Goal: Task Accomplishment & Management: Use online tool/utility

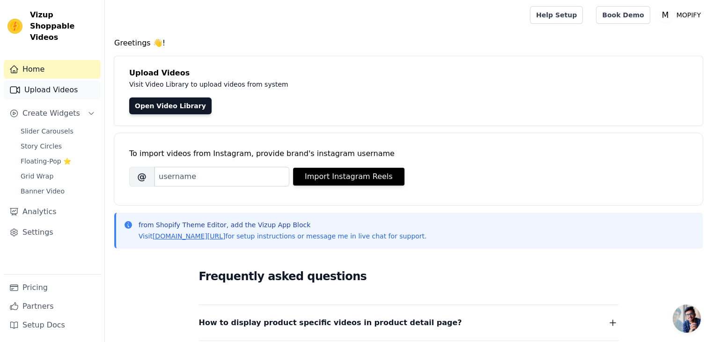
click at [58, 80] on link "Upload Videos" at bounding box center [52, 89] width 97 height 19
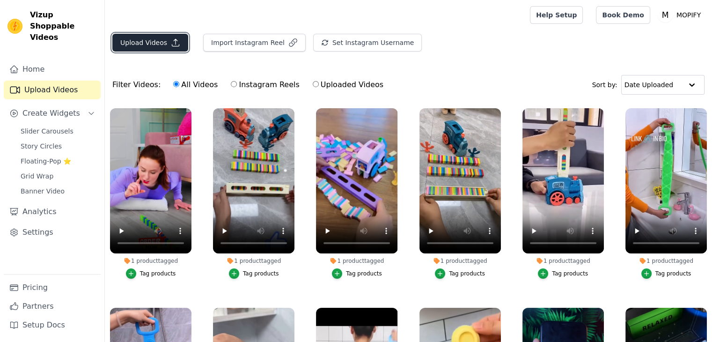
click at [159, 40] on button "Upload Videos" at bounding box center [150, 43] width 76 height 18
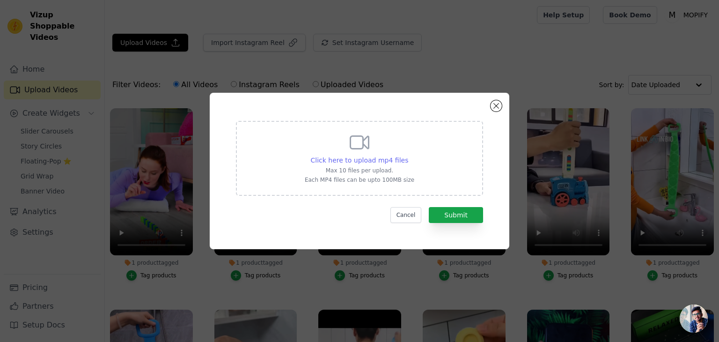
click at [373, 159] on span "Click here to upload mp4 files" at bounding box center [360, 159] width 98 height 7
click at [408, 155] on input "Click here to upload mp4 files Max 10 files per upload. Each MP4 files can be u…" at bounding box center [408, 155] width 0 height 0
type input "C:\fakepath\AQPMh50F-hhRzfa0jdDNa-a-O1slDfu7dnbHr_xfT6ykTl3J178mxEBoJlRcaVe_jpY…"
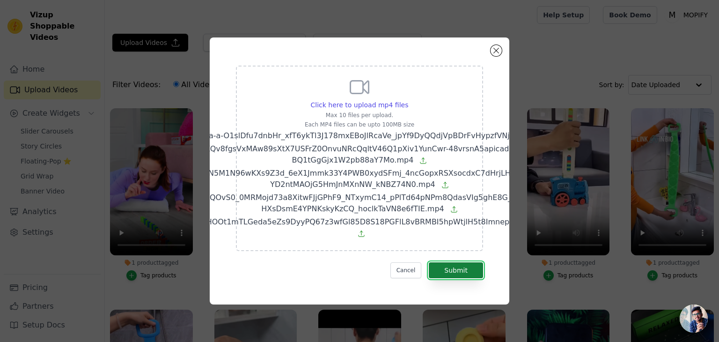
click at [450, 273] on button "Submit" at bounding box center [456, 270] width 54 height 16
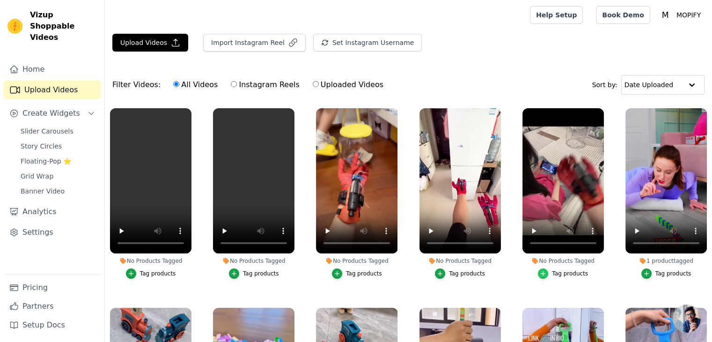
click at [540, 272] on icon "button" at bounding box center [543, 273] width 7 height 7
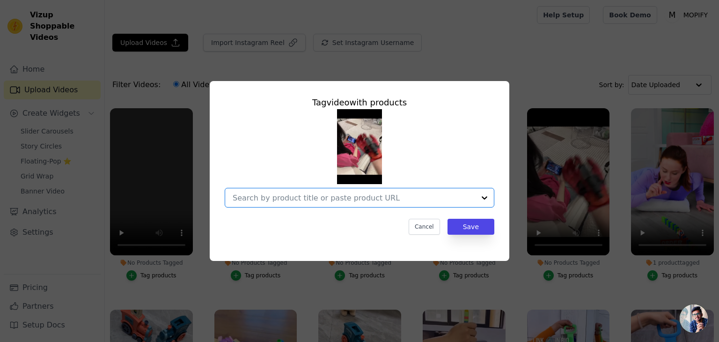
click at [299, 199] on input "No Products Tagged Tag video with products Option undefined, selected. Select i…" at bounding box center [354, 197] width 242 height 9
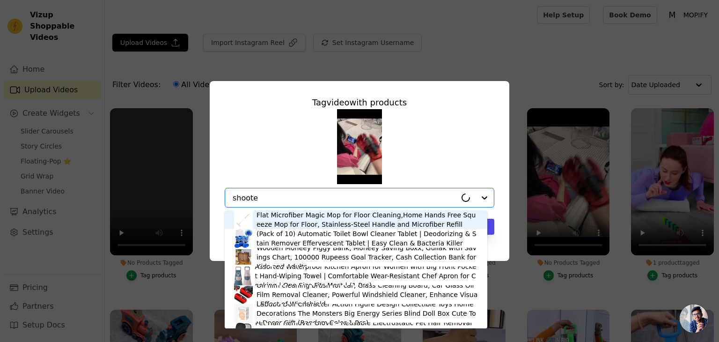
type input "shooter"
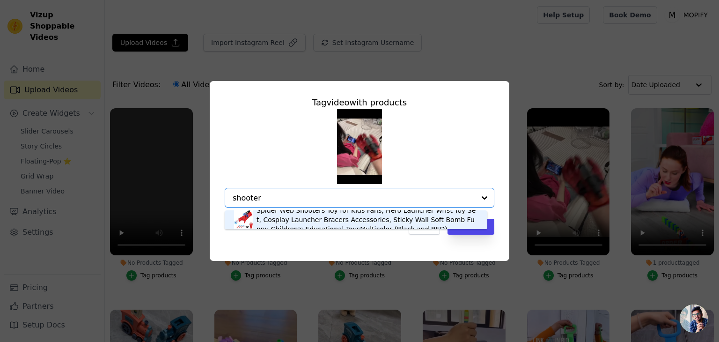
drag, startPoint x: 285, startPoint y: 204, endPoint x: 224, endPoint y: 203, distance: 61.3
click at [224, 203] on div "Tag video with products Spider Web Shooters Toy for Kids Fans, Hero Launcher Wr…" at bounding box center [359, 164] width 285 height 153
click at [278, 217] on div "Spider Web Shooters Toy for Kids Fans, Hero Launcher Wrist Toy Set, Cosplay Lau…" at bounding box center [366, 219] width 221 height 28
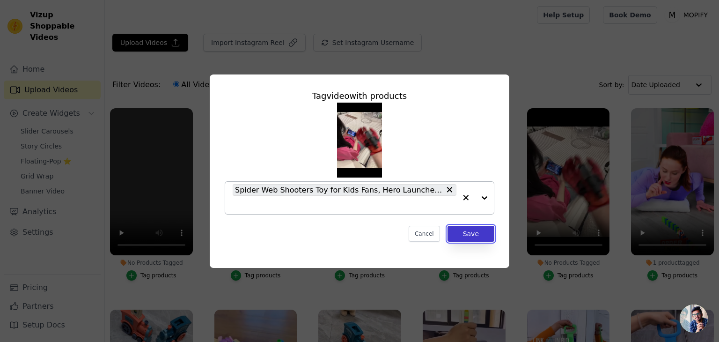
click at [459, 232] on button "Save" at bounding box center [470, 234] width 47 height 16
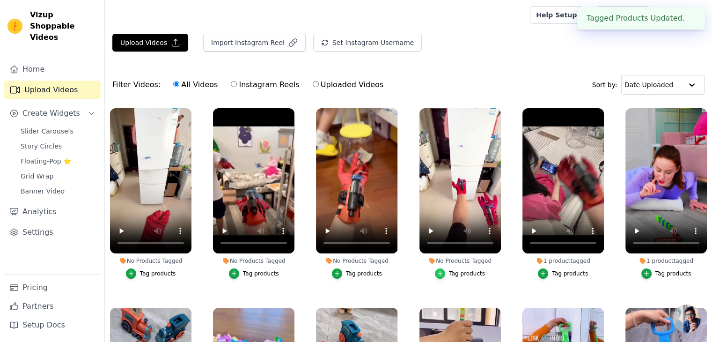
click at [440, 271] on icon "button" at bounding box center [440, 273] width 7 height 7
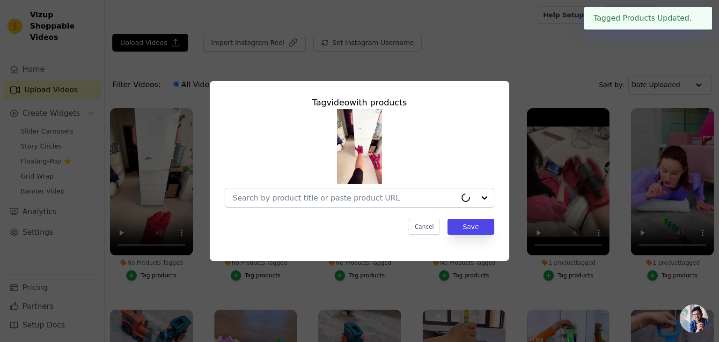
click at [307, 191] on div at bounding box center [345, 197] width 224 height 19
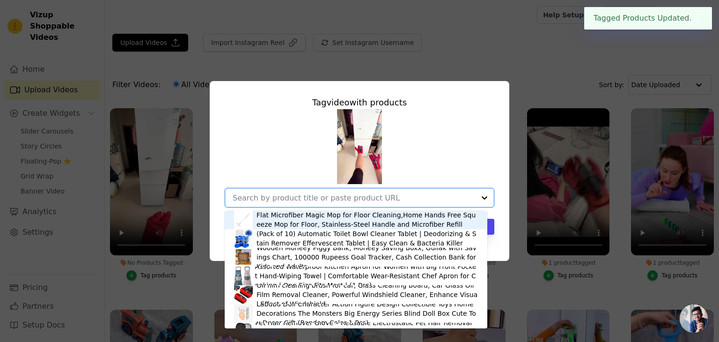
paste input "shooter"
type input "shooter"
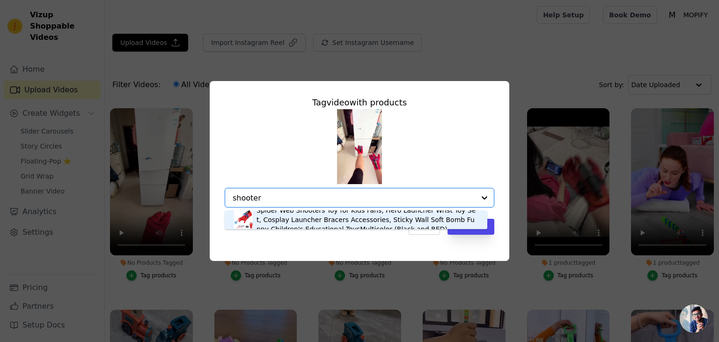
click at [310, 219] on div "Spider Web Shooters Toy for Kids Fans, Hero Launcher Wrist Toy Set, Cosplay Lau…" at bounding box center [366, 219] width 221 height 28
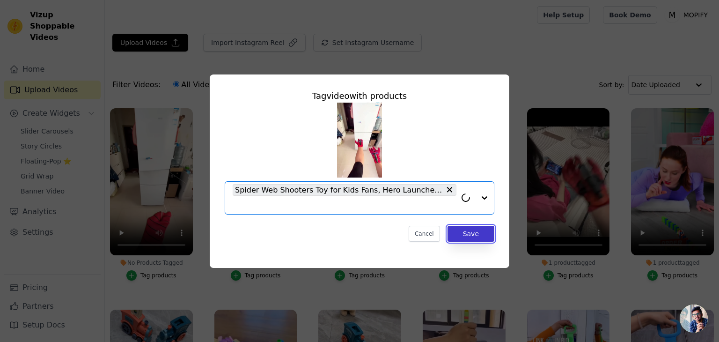
click at [455, 233] on button "Save" at bounding box center [470, 234] width 47 height 16
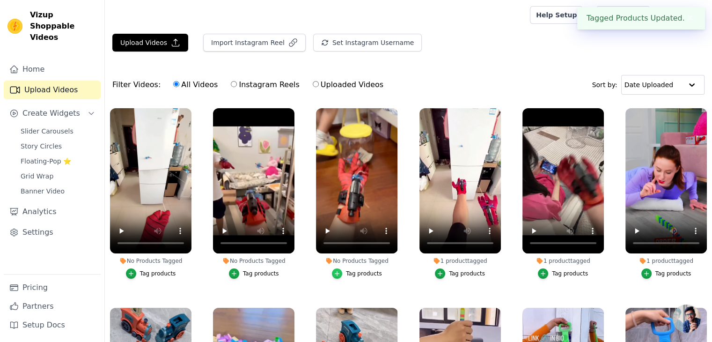
click at [338, 270] on icon "button" at bounding box center [337, 273] width 7 height 7
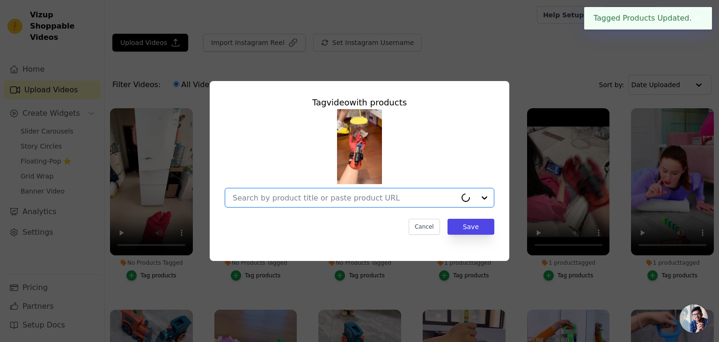
click at [314, 195] on input "No Products Tagged Tag video with products Option undefined, selected. Select i…" at bounding box center [345, 197] width 224 height 9
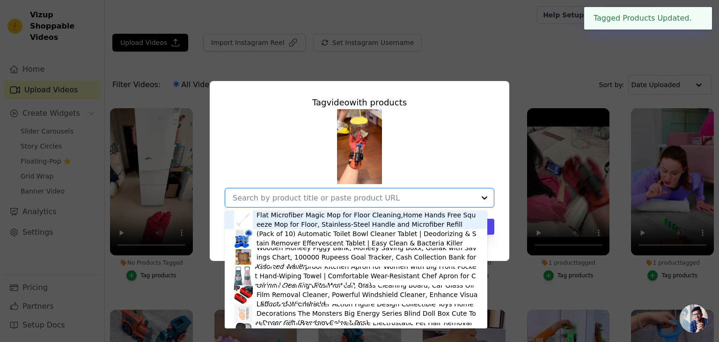
paste input "shooter"
type input "shooter"
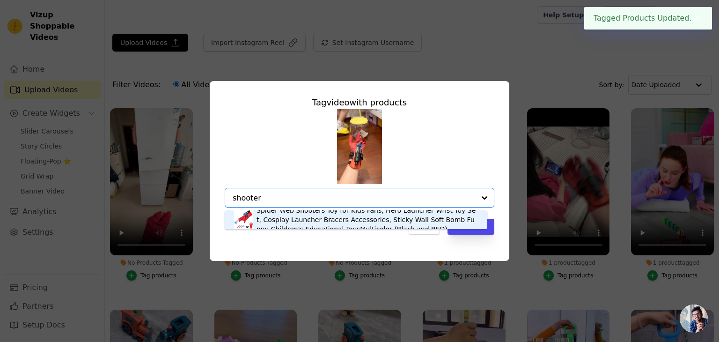
click at [317, 216] on div "Spider Web Shooters Toy for Kids Fans, Hero Launcher Wrist Toy Set, Cosplay Lau…" at bounding box center [366, 219] width 221 height 28
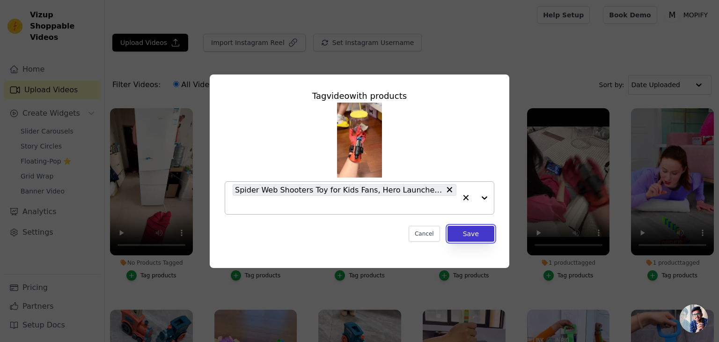
click at [460, 232] on button "Save" at bounding box center [470, 234] width 47 height 16
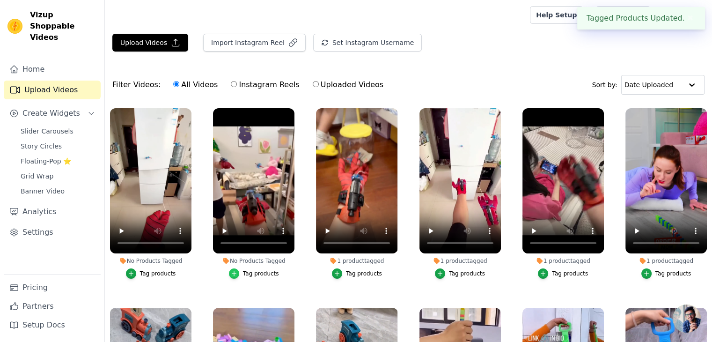
click at [232, 274] on icon "button" at bounding box center [234, 273] width 7 height 7
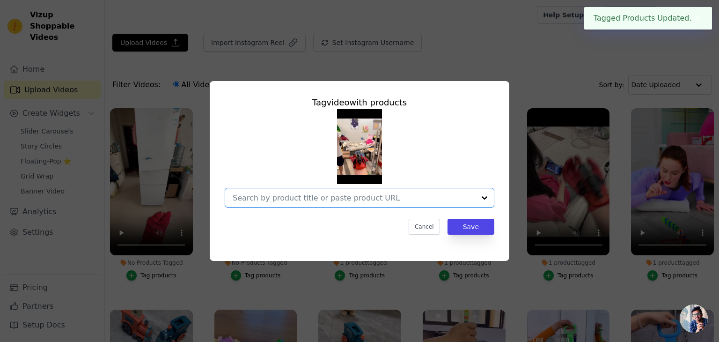
click at [236, 202] on input "No Products Tagged Tag video with products Option undefined, selected. Select i…" at bounding box center [354, 197] width 242 height 9
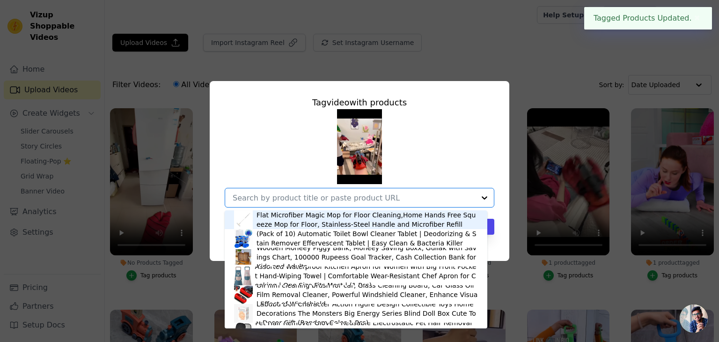
paste input "shooter"
type input "shooter"
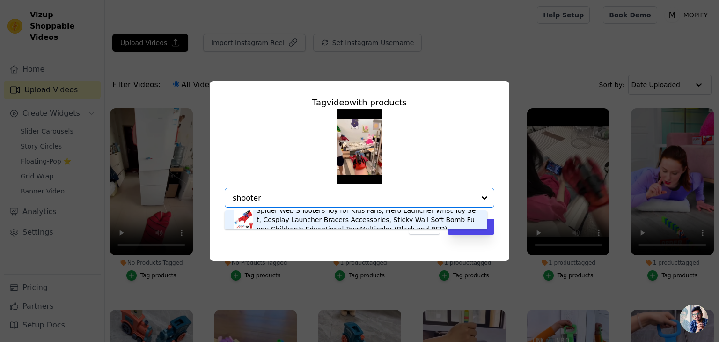
click at [258, 219] on div "Spider Web Shooters Toy for Kids Fans, Hero Launcher Wrist Toy Set, Cosplay Lau…" at bounding box center [366, 219] width 221 height 28
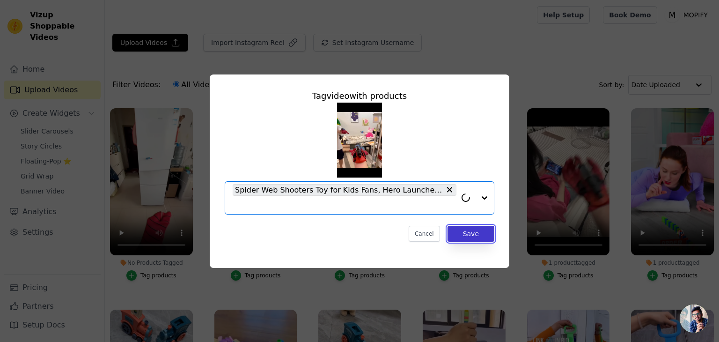
click at [489, 229] on button "Save" at bounding box center [470, 234] width 47 height 16
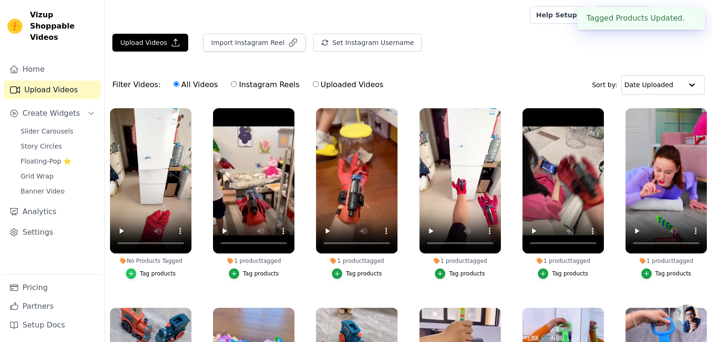
click at [133, 272] on icon "button" at bounding box center [131, 273] width 7 height 7
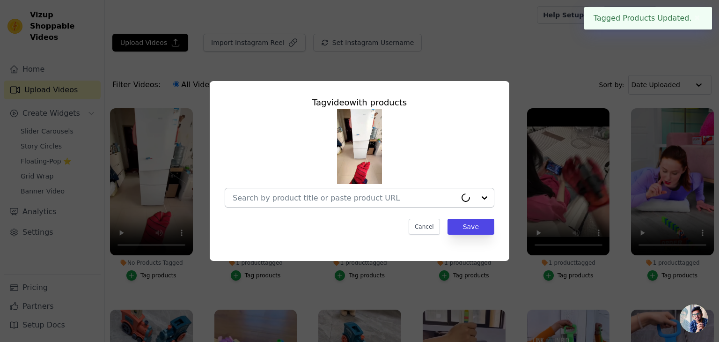
click at [277, 205] on div at bounding box center [345, 197] width 224 height 19
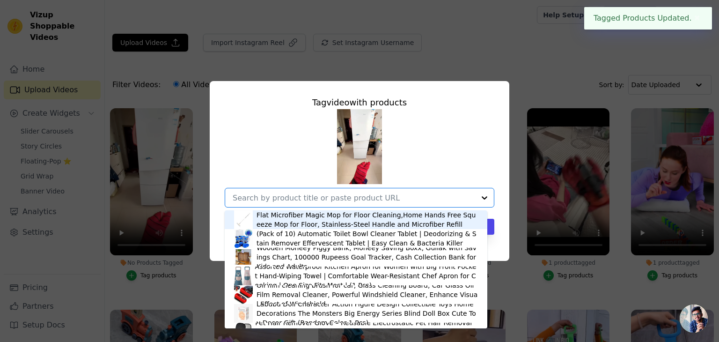
paste input "shooter"
type input "shooter"
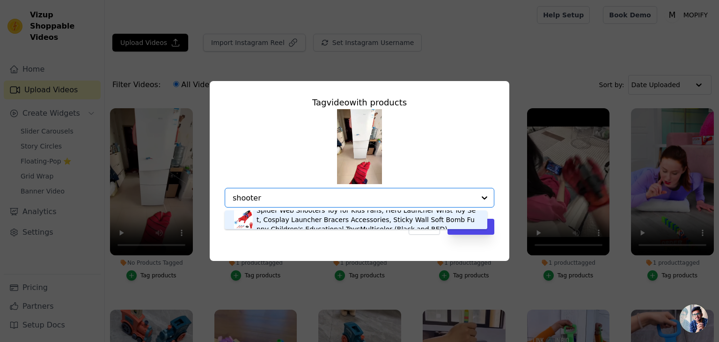
click at [314, 219] on div "Spider Web Shooters Toy for Kids Fans, Hero Launcher Wrist Toy Set, Cosplay Lau…" at bounding box center [366, 219] width 221 height 28
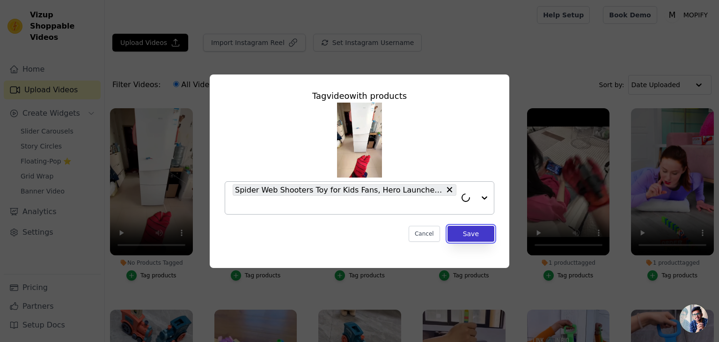
click at [462, 236] on button "Save" at bounding box center [470, 234] width 47 height 16
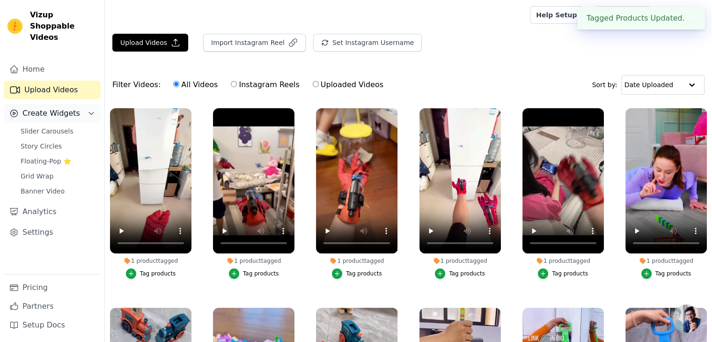
click at [30, 108] on span "Create Widgets" at bounding box center [51, 113] width 58 height 11
click at [39, 108] on span "Create Widgets" at bounding box center [51, 113] width 58 height 11
click at [47, 126] on span "Slider Carousels" at bounding box center [47, 130] width 53 height 9
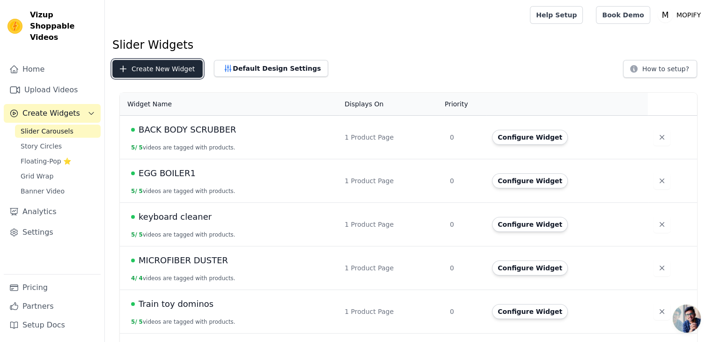
click at [158, 72] on button "Create New Widget" at bounding box center [157, 69] width 90 height 18
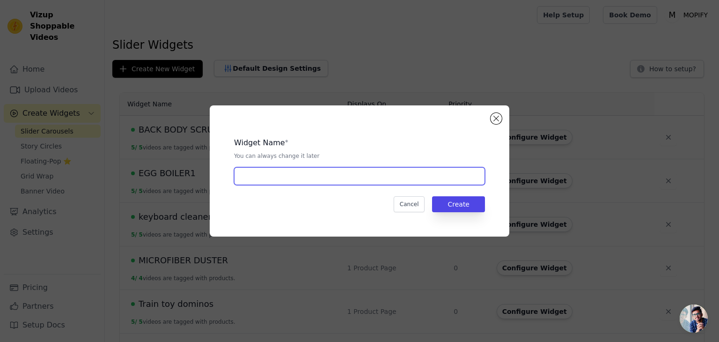
click at [251, 181] on input "text" at bounding box center [359, 176] width 251 height 18
type input "Spiderman shooter"
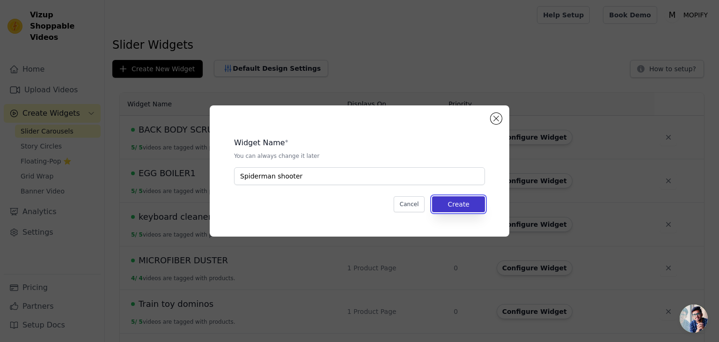
click at [445, 197] on button "Create" at bounding box center [458, 204] width 53 height 16
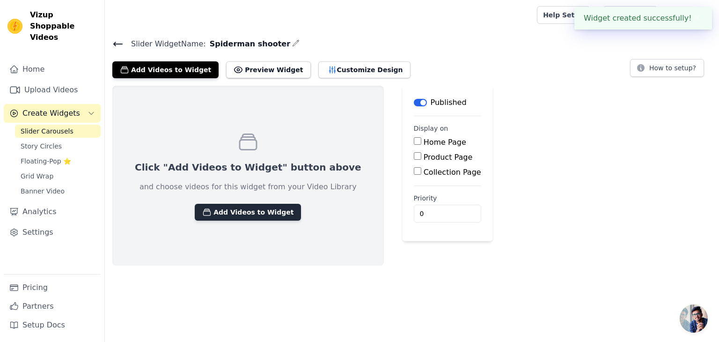
click at [267, 207] on button "Add Videos to Widget" at bounding box center [248, 212] width 106 height 17
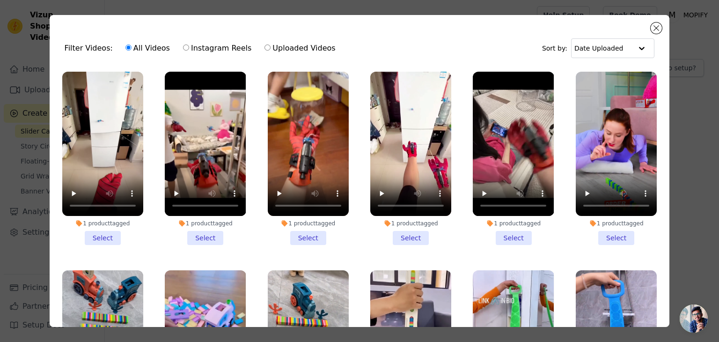
click at [100, 233] on li "1 product tagged Select" at bounding box center [102, 158] width 81 height 173
click at [0, 0] on input "1 product tagged Select" at bounding box center [0, 0] width 0 height 0
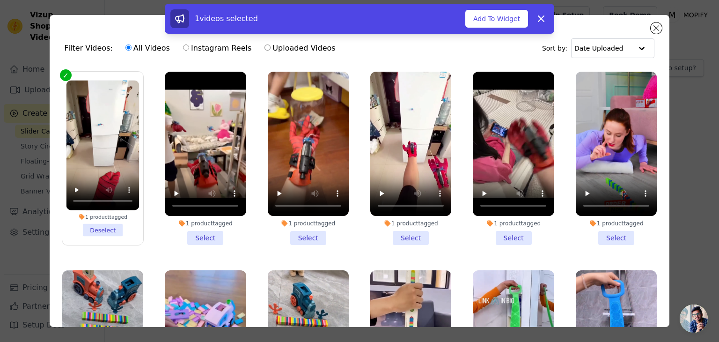
click at [195, 238] on li "1 product tagged Select" at bounding box center [205, 158] width 81 height 173
click at [0, 0] on input "1 product tagged Select" at bounding box center [0, 0] width 0 height 0
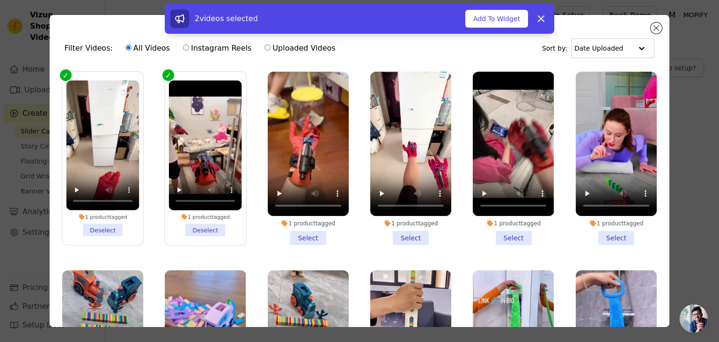
click at [299, 233] on li "1 product tagged Select" at bounding box center [308, 158] width 81 height 173
click at [0, 0] on input "1 product tagged Select" at bounding box center [0, 0] width 0 height 0
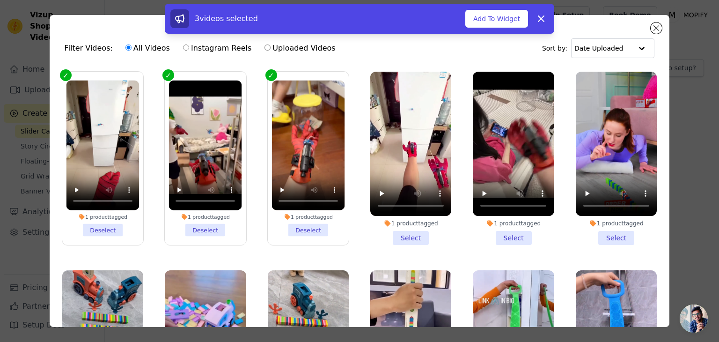
drag, startPoint x: 396, startPoint y: 232, endPoint x: 415, endPoint y: 234, distance: 18.9
click at [397, 233] on li "1 product tagged Select" at bounding box center [410, 158] width 81 height 173
click at [509, 229] on li "1 product tagged Select" at bounding box center [513, 158] width 81 height 173
click at [0, 0] on input "1 product tagged Select" at bounding box center [0, 0] width 0 height 0
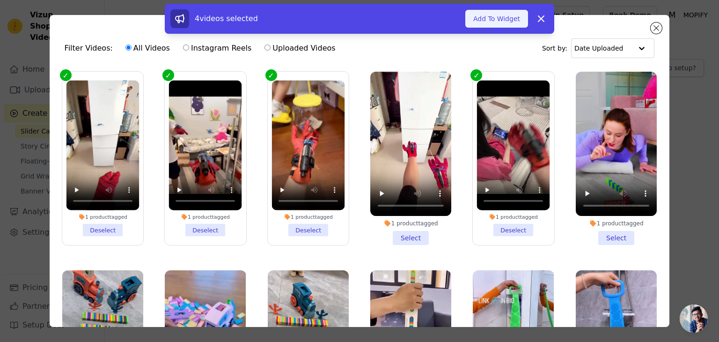
click at [497, 24] on button "Add To Widget" at bounding box center [496, 19] width 63 height 18
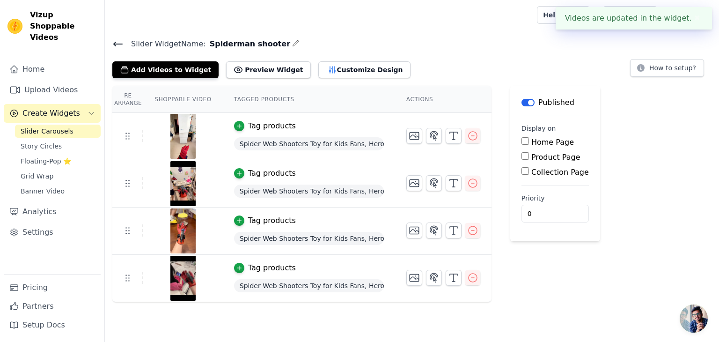
click at [521, 158] on input "Product Page" at bounding box center [524, 155] width 7 height 7
checkbox input "true"
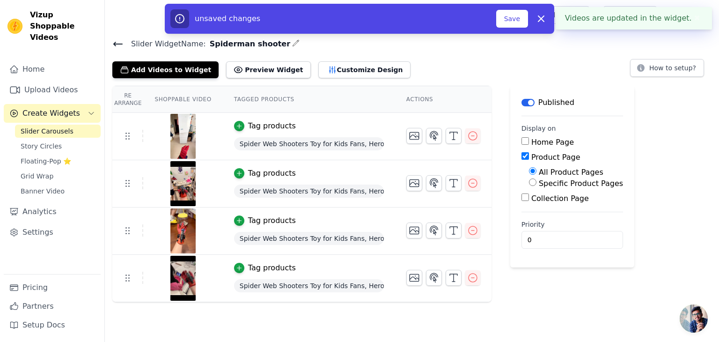
click at [529, 182] on input "Specific Product Pages" at bounding box center [532, 181] width 7 height 7
radio input "true"
click at [531, 209] on button "Select Products" at bounding box center [560, 205] width 63 height 16
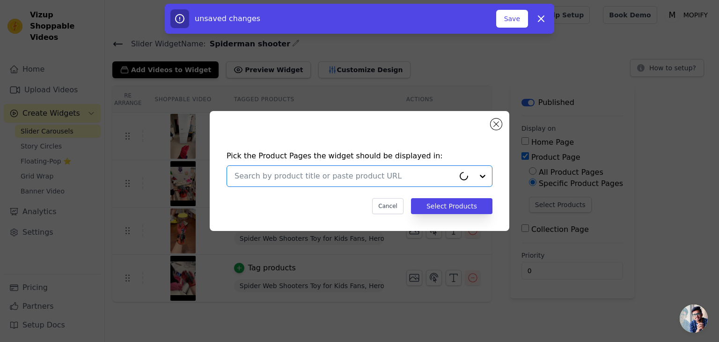
click at [346, 172] on input "text" at bounding box center [344, 175] width 220 height 11
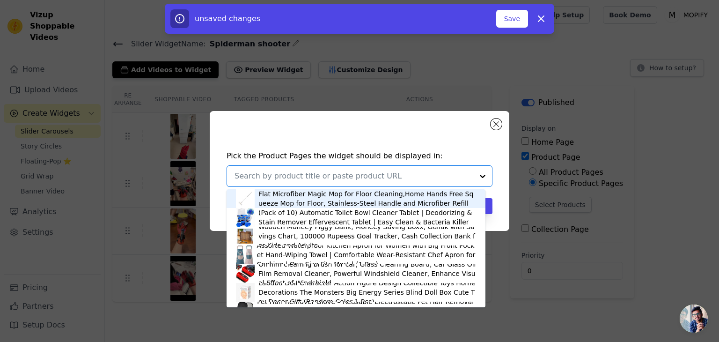
paste input "shooter"
type input "shooter"
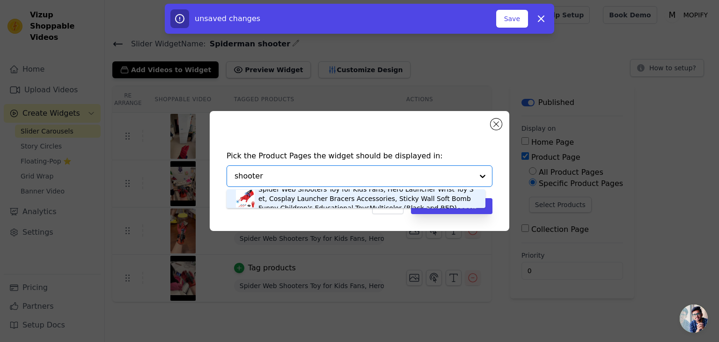
click at [339, 193] on div "Spider Web Shooters Toy for Kids Fans, Hero Launcher Wrist Toy Set, Cosplay Lau…" at bounding box center [367, 198] width 218 height 28
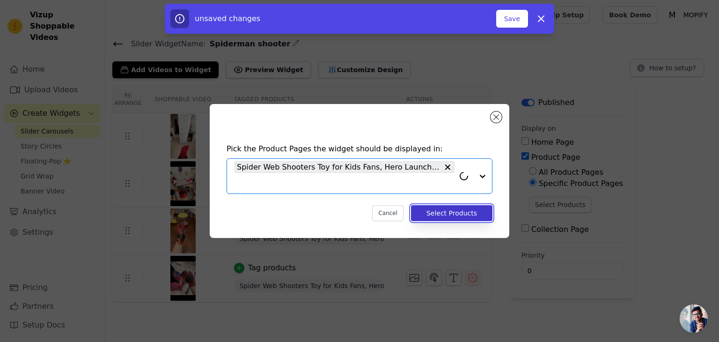
click at [469, 207] on button "Select Products" at bounding box center [451, 213] width 81 height 16
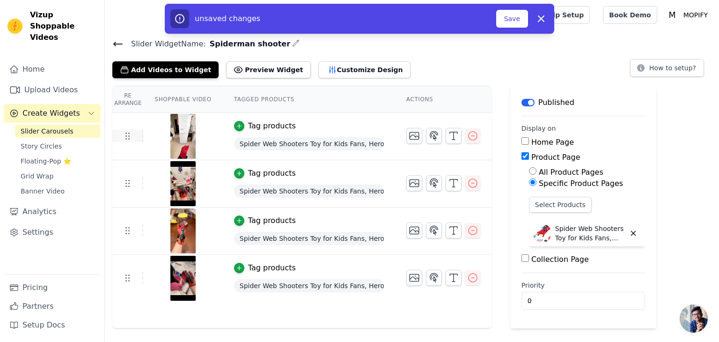
click at [129, 136] on icon at bounding box center [127, 135] width 11 height 11
click at [471, 133] on icon "button" at bounding box center [472, 135] width 11 height 11
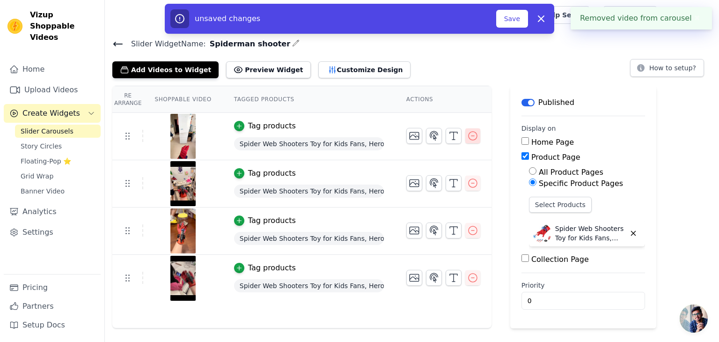
click at [467, 134] on icon "button" at bounding box center [472, 135] width 11 height 11
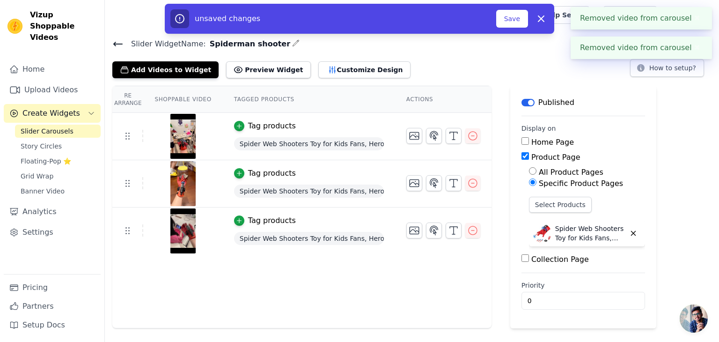
click at [468, 131] on icon "button" at bounding box center [472, 135] width 8 height 8
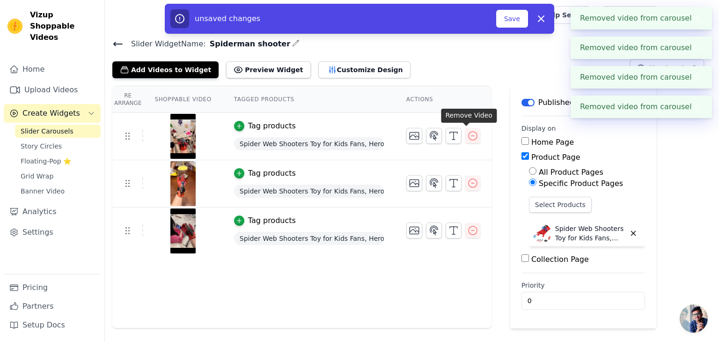
click at [468, 131] on icon "button" at bounding box center [472, 135] width 8 height 8
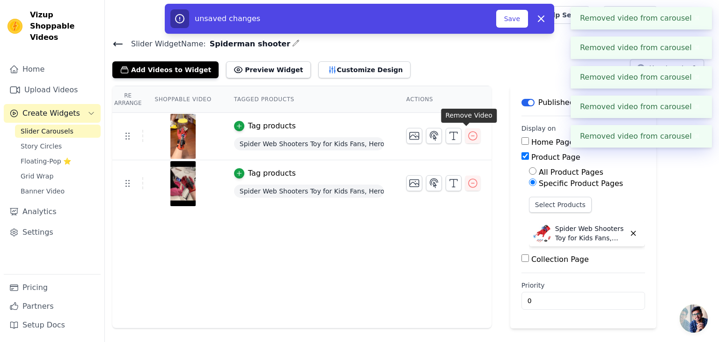
click at [468, 131] on icon "button" at bounding box center [472, 135] width 8 height 8
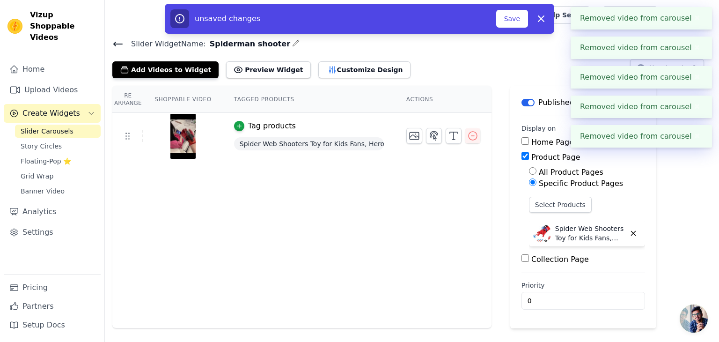
click at [468, 131] on icon "button" at bounding box center [472, 135] width 8 height 8
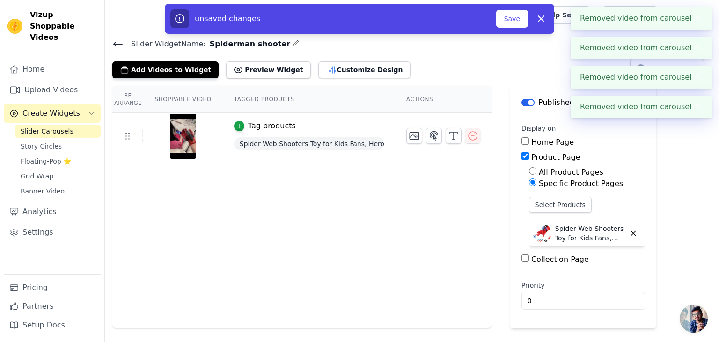
click at [468, 131] on icon "button" at bounding box center [472, 135] width 8 height 8
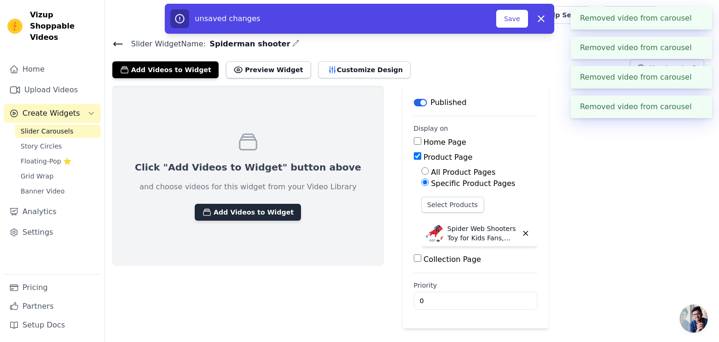
click at [241, 210] on button "Add Videos to Widget" at bounding box center [248, 212] width 106 height 17
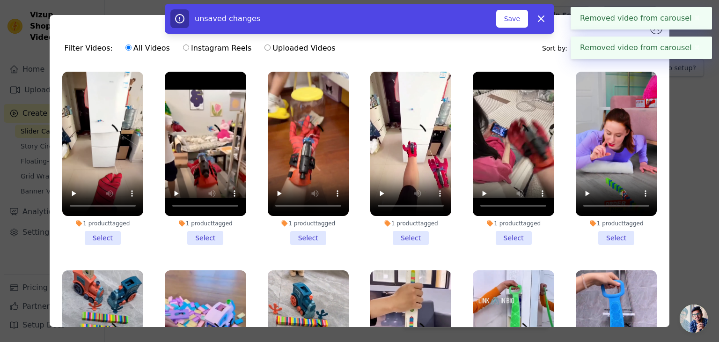
click at [88, 234] on li "1 product tagged Select" at bounding box center [102, 158] width 81 height 173
click at [0, 0] on input "1 product tagged Select" at bounding box center [0, 0] width 0 height 0
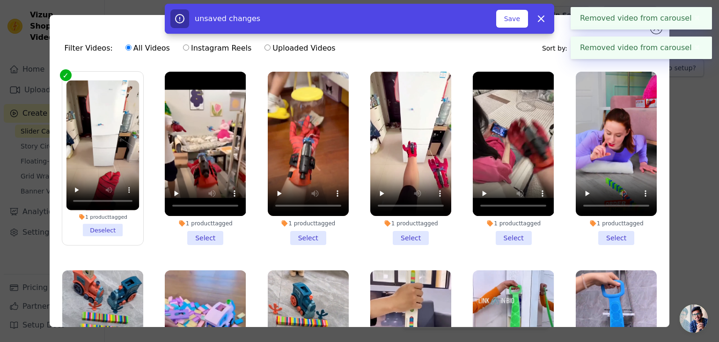
click at [198, 227] on li "1 product tagged Select" at bounding box center [205, 158] width 81 height 173
click at [0, 0] on input "1 product tagged Select" at bounding box center [0, 0] width 0 height 0
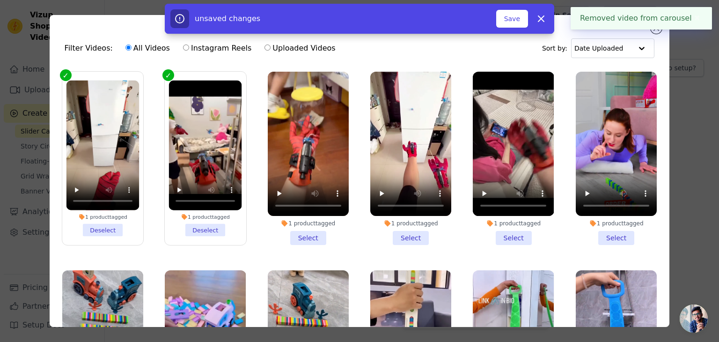
click at [298, 226] on li "1 product tagged Select" at bounding box center [308, 158] width 81 height 173
click at [0, 0] on input "1 product tagged Select" at bounding box center [0, 0] width 0 height 0
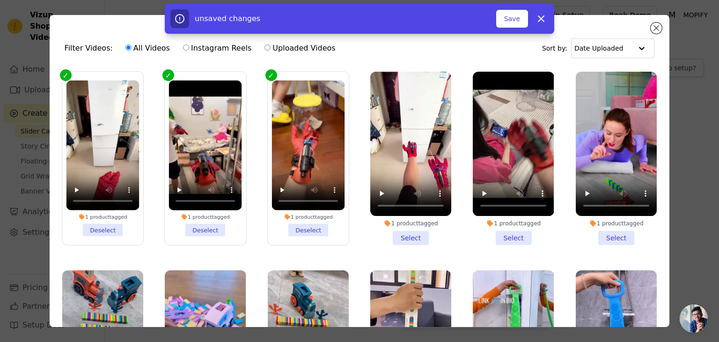
click at [396, 233] on li "1 product tagged Select" at bounding box center [410, 158] width 81 height 173
click at [0, 0] on input "1 product tagged Select" at bounding box center [0, 0] width 0 height 0
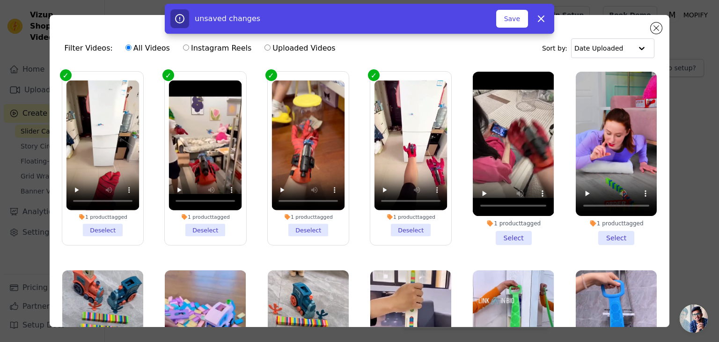
click at [494, 233] on li "1 product tagged Select" at bounding box center [513, 158] width 81 height 173
click at [0, 0] on input "1 product tagged Select" at bounding box center [0, 0] width 0 height 0
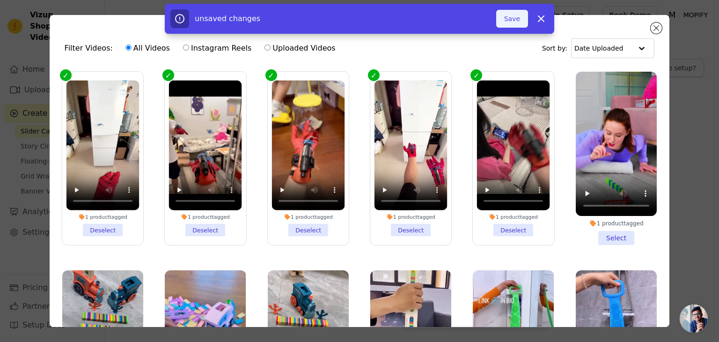
click at [512, 22] on button "Save" at bounding box center [512, 19] width 32 height 18
click at [500, 20] on button "Add To Widget" at bounding box center [496, 19] width 63 height 18
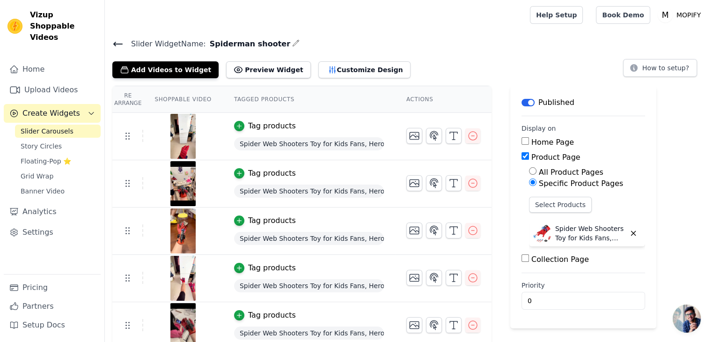
click at [119, 44] on icon at bounding box center [118, 44] width 8 height 4
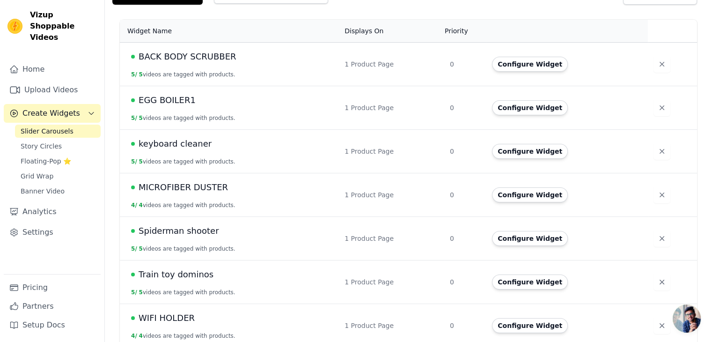
scroll to position [81, 0]
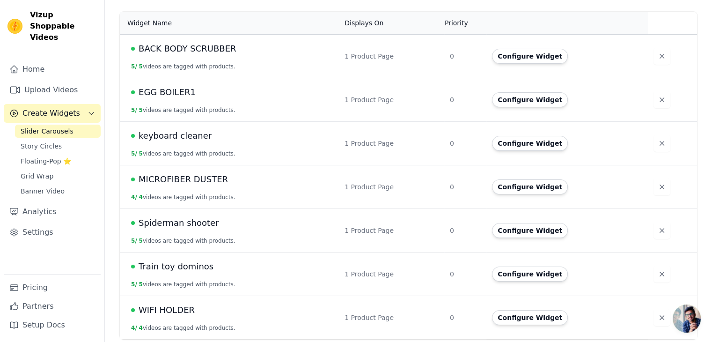
click at [181, 218] on span "Spiderman shooter" at bounding box center [179, 222] width 80 height 13
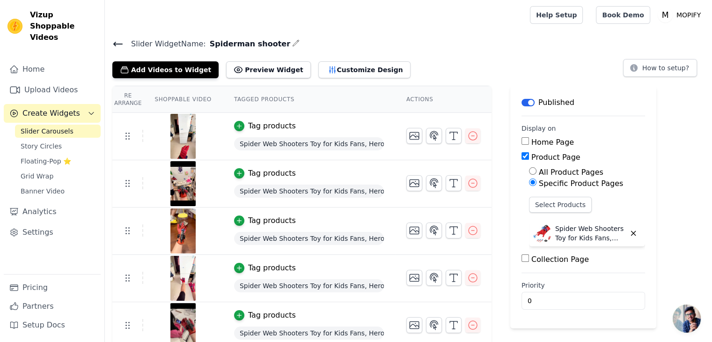
scroll to position [6, 0]
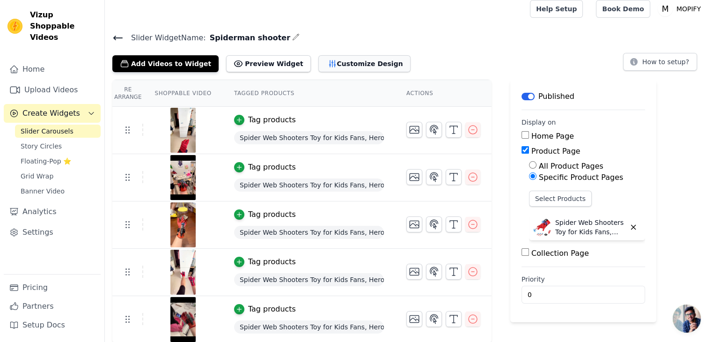
click at [339, 64] on button "Customize Design" at bounding box center [364, 63] width 92 height 17
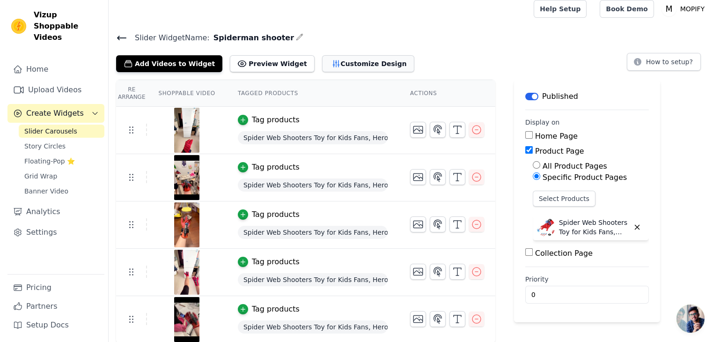
scroll to position [0, 0]
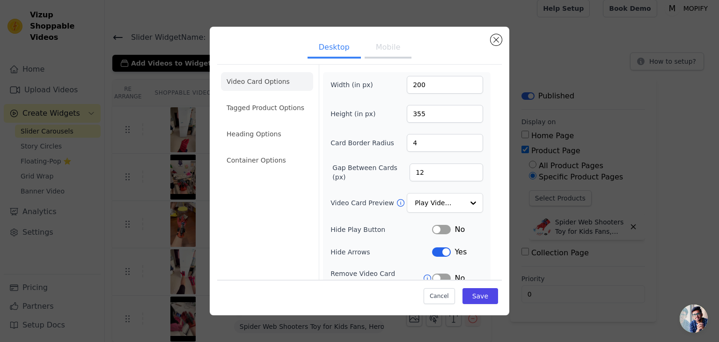
click at [378, 48] on button "Mobile" at bounding box center [388, 48] width 47 height 21
click at [500, 38] on button "Close modal" at bounding box center [495, 39] width 11 height 11
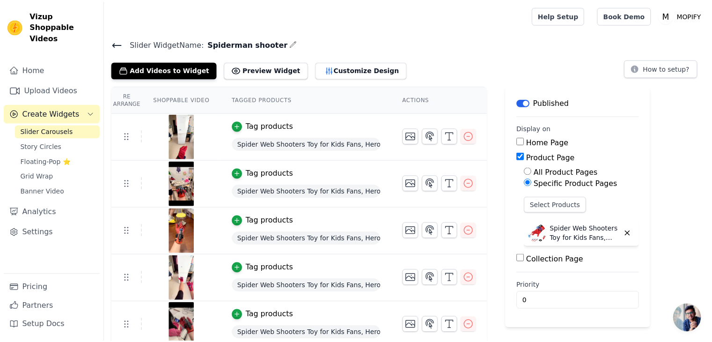
scroll to position [6, 0]
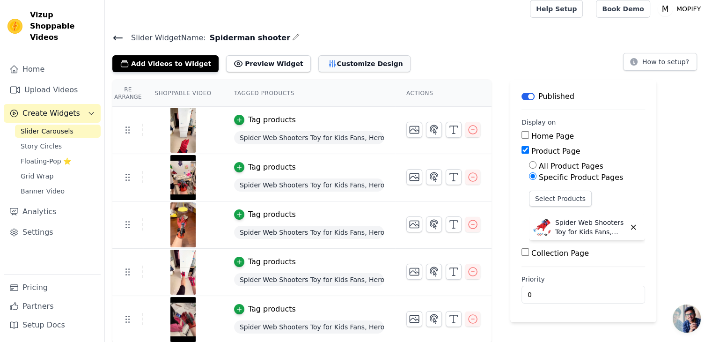
click at [343, 61] on button "Customize Design" at bounding box center [364, 63] width 92 height 17
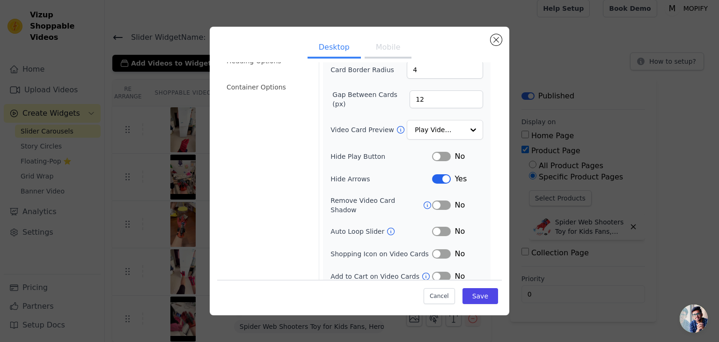
scroll to position [73, 0]
click at [417, 130] on input "Video Card Preview" at bounding box center [439, 130] width 48 height 19
click at [375, 146] on div "Width (in px) 200 Height (in px) 355 Card Border Radius 4 Gap Between Cards (px…" at bounding box center [406, 142] width 153 height 279
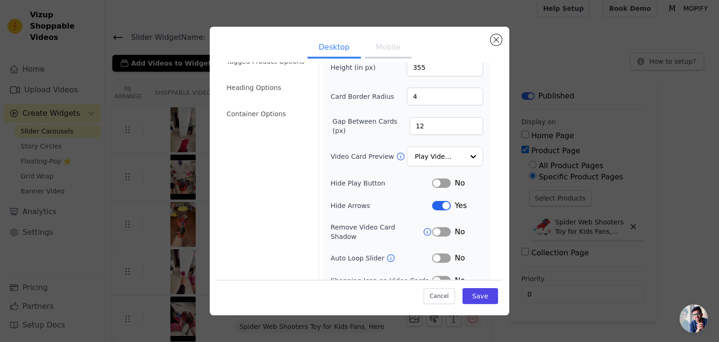
scroll to position [0, 0]
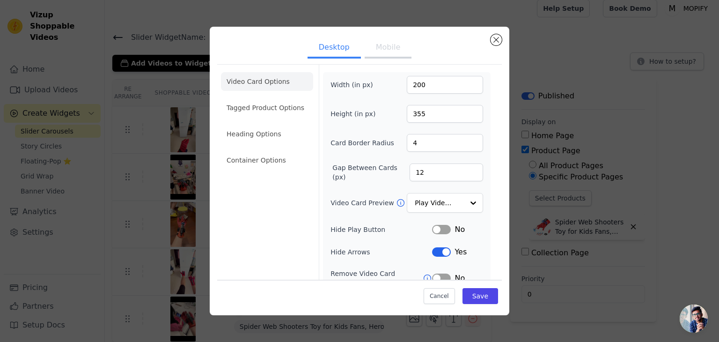
click at [394, 44] on button "Mobile" at bounding box center [388, 48] width 47 height 21
click at [267, 151] on li "Tagged Product Options" at bounding box center [267, 160] width 92 height 19
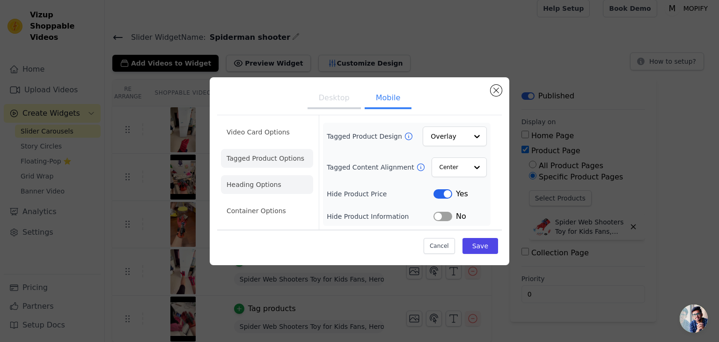
click at [279, 183] on li "Heading Options" at bounding box center [267, 184] width 92 height 19
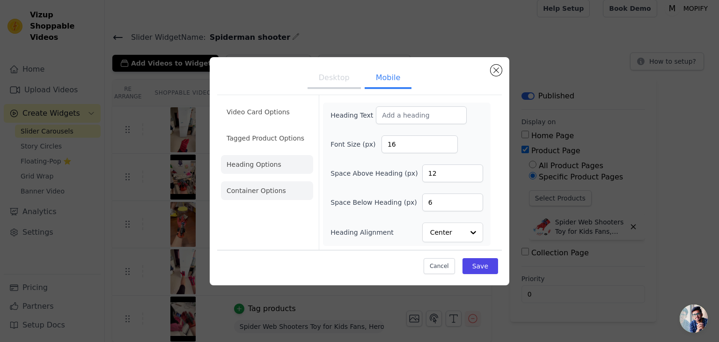
click at [284, 197] on li "Container Options" at bounding box center [267, 190] width 92 height 19
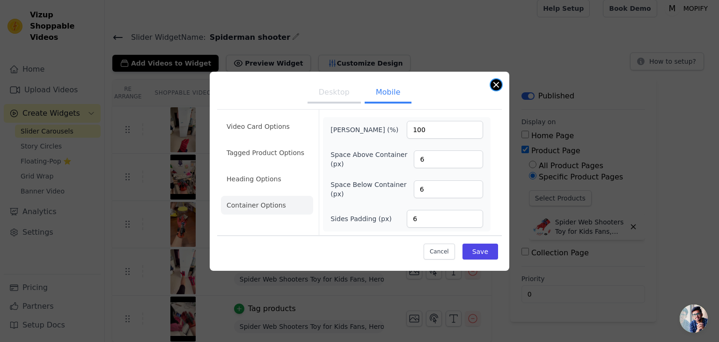
click at [499, 85] on button "Close modal" at bounding box center [495, 84] width 11 height 11
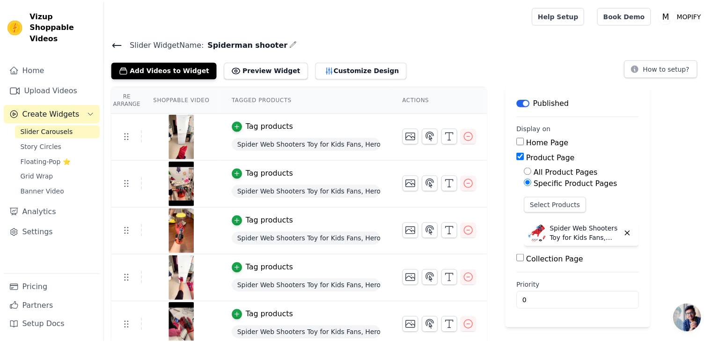
scroll to position [6, 0]
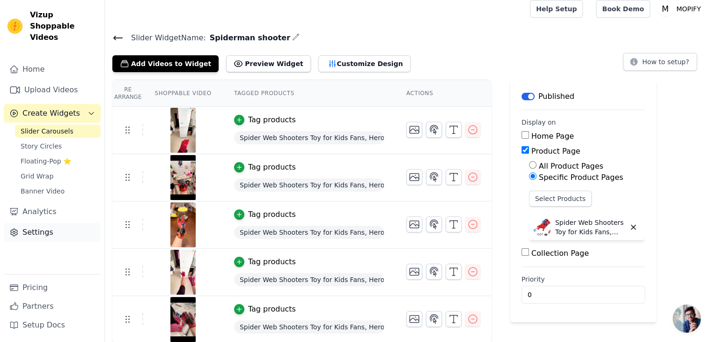
click at [34, 225] on link "Settings" at bounding box center [52, 232] width 97 height 19
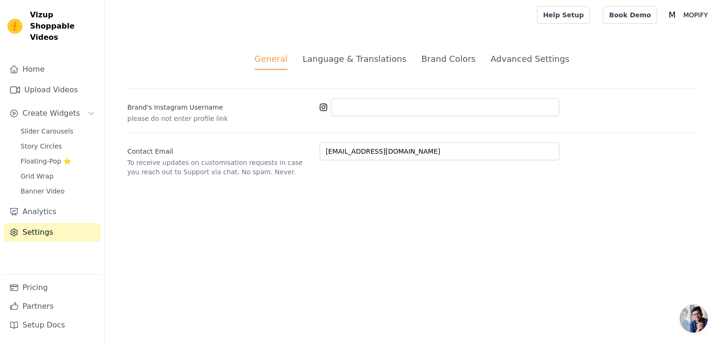
click at [507, 57] on div "Advanced Settings" at bounding box center [529, 58] width 79 height 13
